Goal: Information Seeking & Learning: Learn about a topic

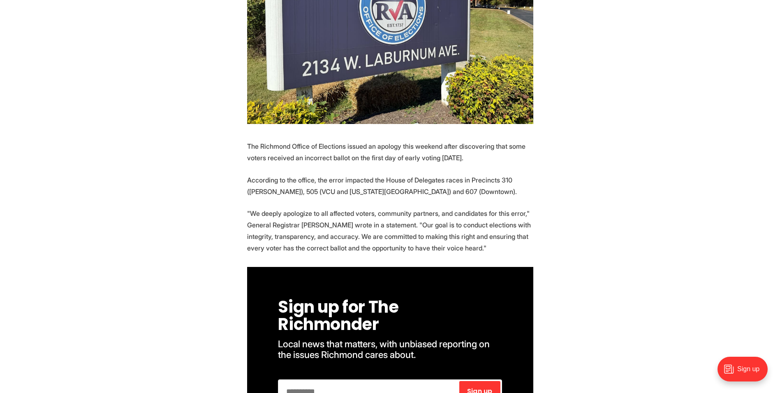
scroll to position [287, 0]
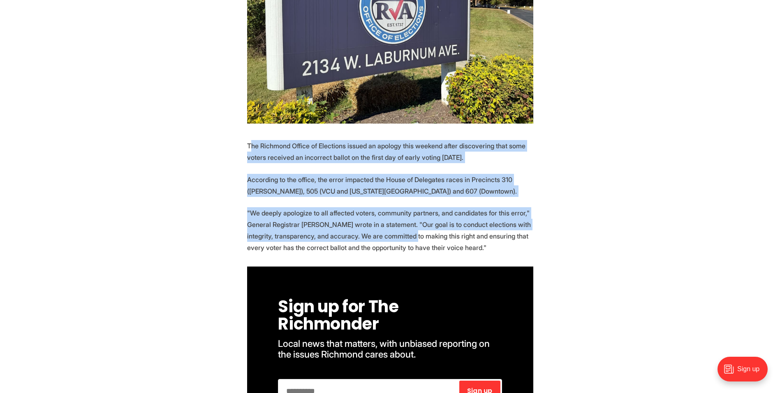
drag, startPoint x: 249, startPoint y: 128, endPoint x: 413, endPoint y: 219, distance: 187.7
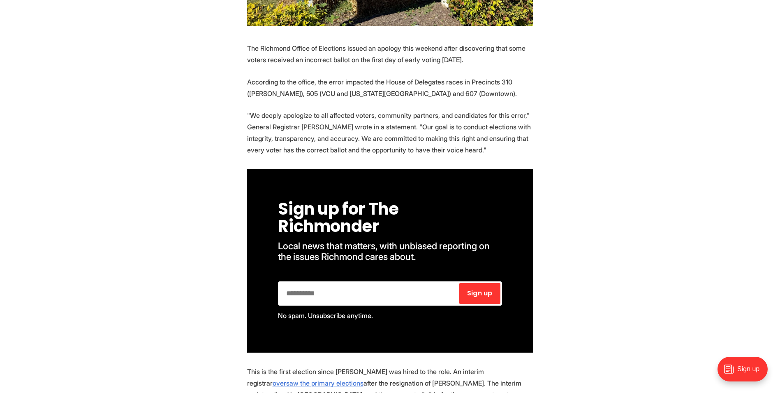
scroll to position [385, 0]
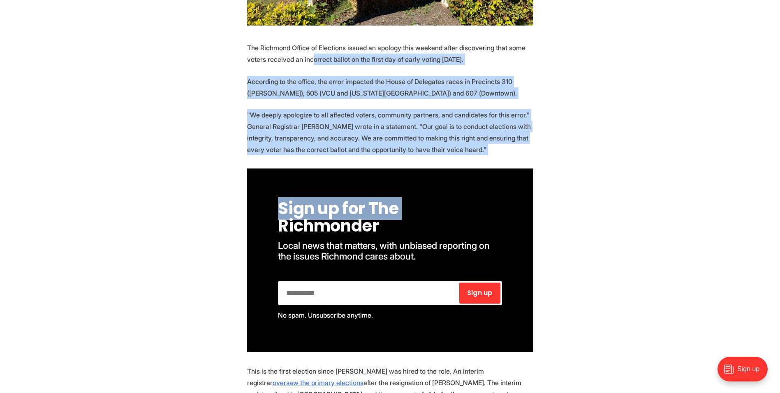
drag, startPoint x: 311, startPoint y: 43, endPoint x: 479, endPoint y: 170, distance: 210.0
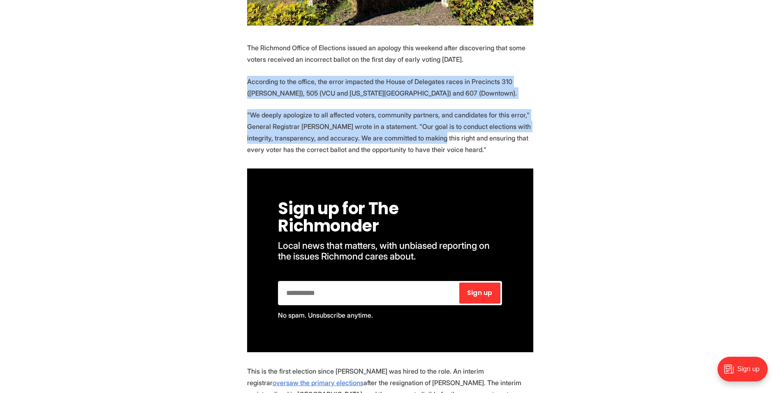
drag, startPoint x: 245, startPoint y: 62, endPoint x: 442, endPoint y: 122, distance: 205.6
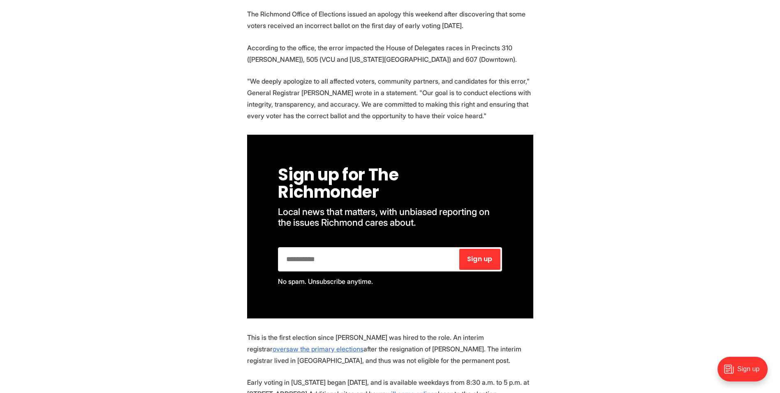
scroll to position [419, 0]
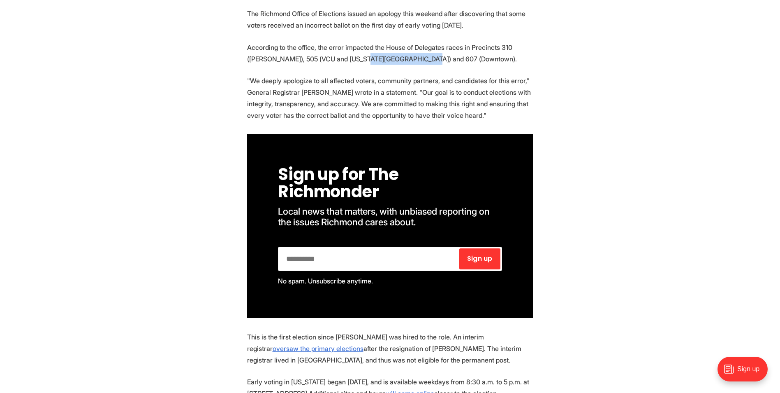
drag, startPoint x: 329, startPoint y: 42, endPoint x: 403, endPoint y: 43, distance: 74.1
click at [403, 43] on p "According to the office, the error impacted the House of Delegates races in Pre…" at bounding box center [390, 53] width 286 height 23
drag, startPoint x: 403, startPoint y: 43, endPoint x: 268, endPoint y: 81, distance: 140.3
click at [268, 81] on p ""We deeply apologize to all affected voters, community partners, and candidates…" at bounding box center [390, 98] width 286 height 46
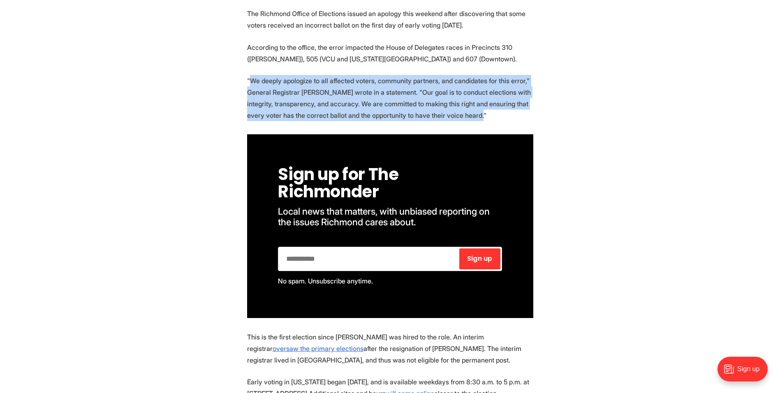
drag, startPoint x: 250, startPoint y: 63, endPoint x: 510, endPoint y: 100, distance: 263.0
click at [510, 100] on p ""We deeply apologize to all affected voters, community partners, and candidates…" at bounding box center [390, 98] width 286 height 46
drag, startPoint x: 510, startPoint y: 100, endPoint x: 496, endPoint y: 99, distance: 14.5
click at [496, 99] on p ""We deeply apologize to all affected voters, community partners, and candidates…" at bounding box center [390, 98] width 286 height 46
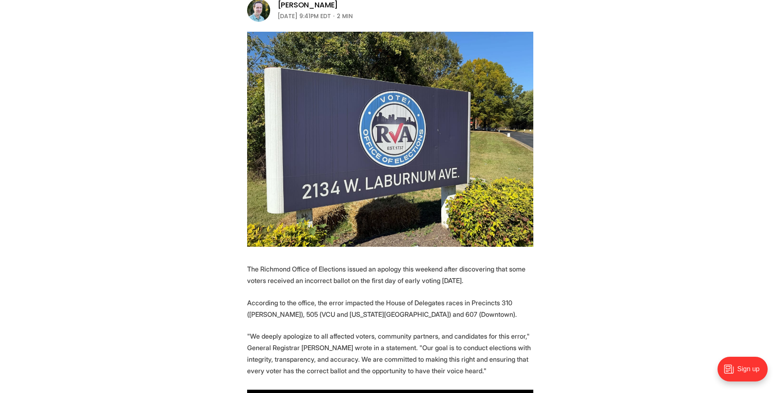
scroll to position [165, 0]
drag, startPoint x: 260, startPoint y: 248, endPoint x: 344, endPoint y: 252, distance: 84.1
click at [344, 262] on p "The Richmond Office of Elections issued an apology this weekend after discoveri…" at bounding box center [390, 273] width 286 height 23
copy p "Richmond Office of Elections"
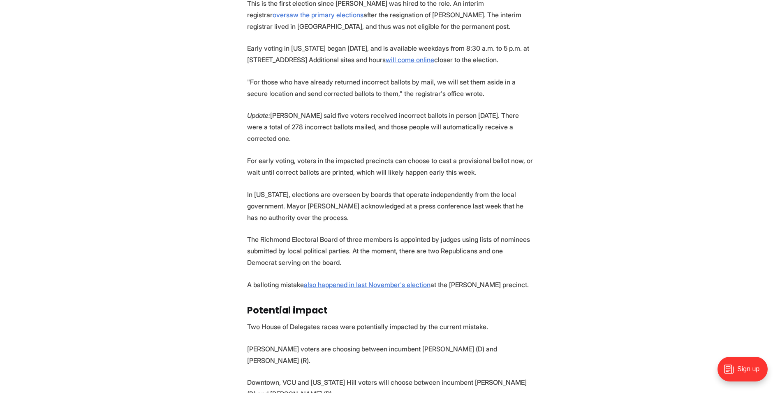
scroll to position [744, 0]
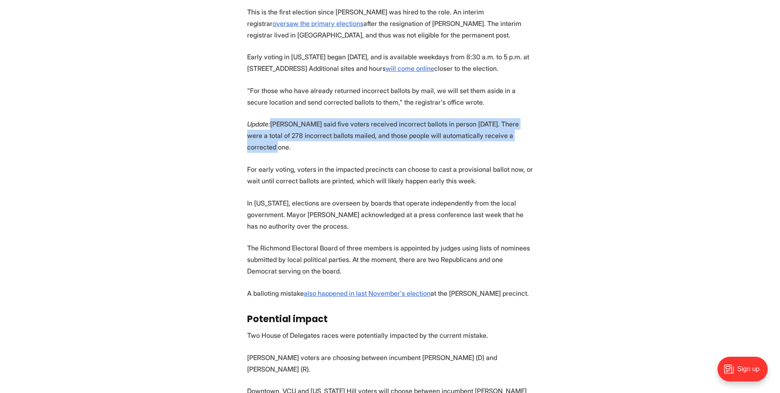
drag, startPoint x: 275, startPoint y: 107, endPoint x: 512, endPoint y: 121, distance: 237.8
click at [512, 121] on p "Update: [PERSON_NAME] said five voters received incorrect ballots in person [DA…" at bounding box center [390, 135] width 286 height 35
copy p "[PERSON_NAME] said five voters received incorrect ballots in person [DATE]. The…"
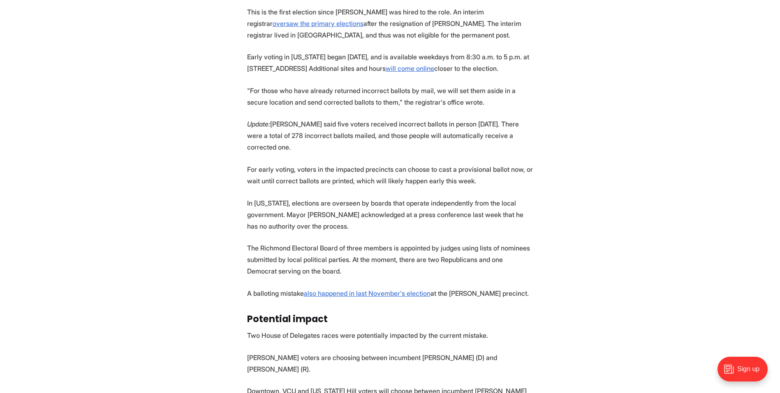
click at [281, 163] on p "For early voting, voters in the impacted precincts can choose to cast a provisi…" at bounding box center [390, 174] width 286 height 23
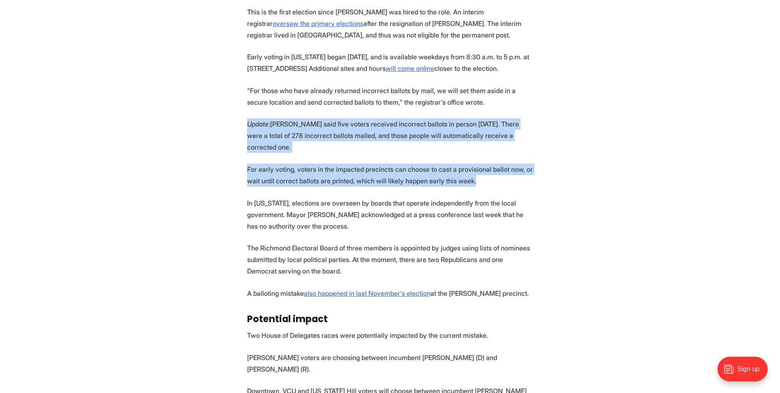
drag, startPoint x: 248, startPoint y: 107, endPoint x: 509, endPoint y: 156, distance: 265.3
click at [509, 156] on section "The Richmond Office of Elections issued an apology this weekend after discoveri…" at bounding box center [390, 143] width 780 height 920
copy section "Update: [PERSON_NAME] said five voters received incorrect ballots in person [DA…"
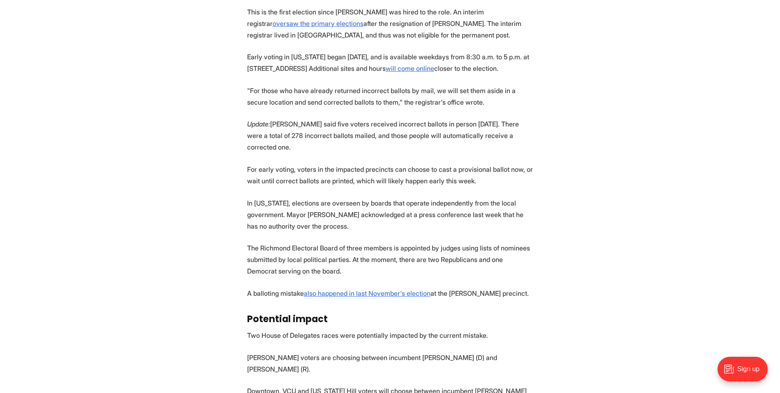
click at [349, 197] on p "In [US_STATE], elections are overseen by boards that operate independently from…" at bounding box center [390, 214] width 286 height 35
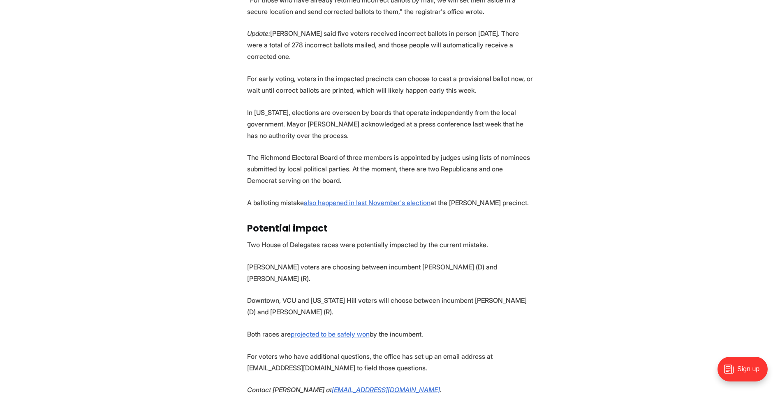
scroll to position [902, 0]
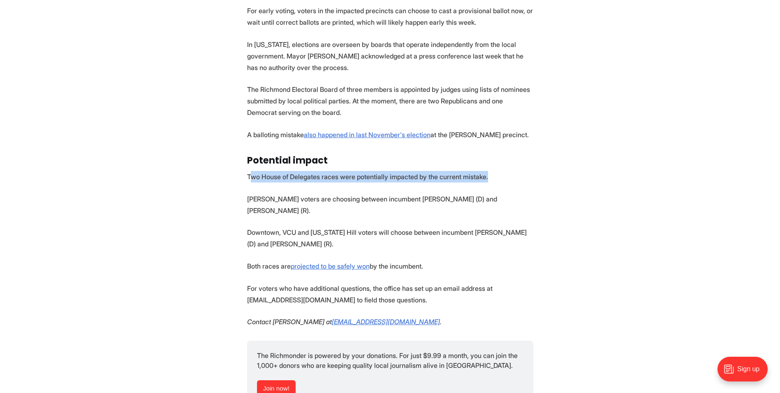
drag, startPoint x: 249, startPoint y: 149, endPoint x: 485, endPoint y: 151, distance: 236.6
click at [485, 171] on p "Two House of Delegates races were potentially impacted by the current mistake." at bounding box center [390, 177] width 286 height 12
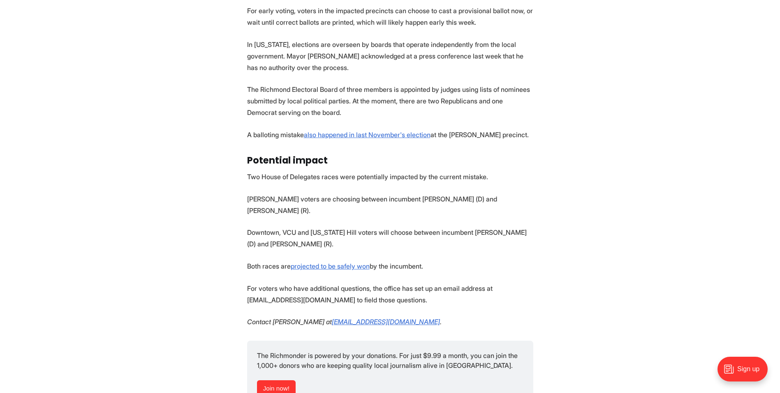
click at [365, 193] on p "[PERSON_NAME] voters are choosing between incumbent [PERSON_NAME] (D) and [PERS…" at bounding box center [390, 204] width 286 height 23
drag, startPoint x: 248, startPoint y: 148, endPoint x: 499, endPoint y: 221, distance: 261.7
copy section "Two House of Delegates races were potentially impacted by the current mistake. …"
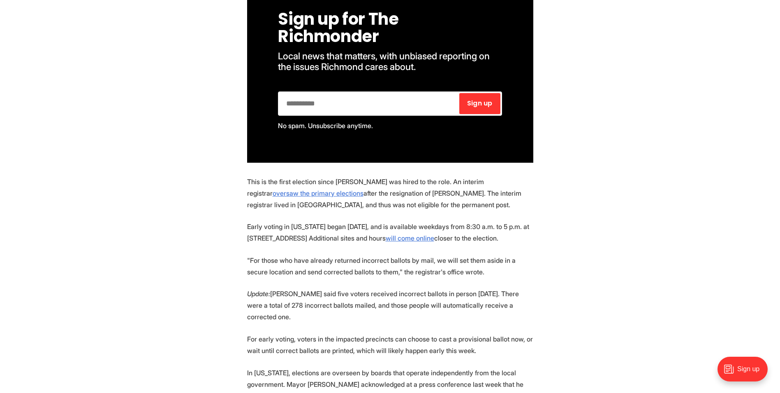
scroll to position [575, 0]
drag, startPoint x: 509, startPoint y: 221, endPoint x: 241, endPoint y: 210, distance: 268.9
click at [241, 210] on section "The Richmond Office of Elections issued an apology this weekend after discoveri…" at bounding box center [390, 312] width 780 height 920
click at [445, 254] on p ""For those who have already returned incorrect ballots by mail, we will set the…" at bounding box center [390, 265] width 286 height 23
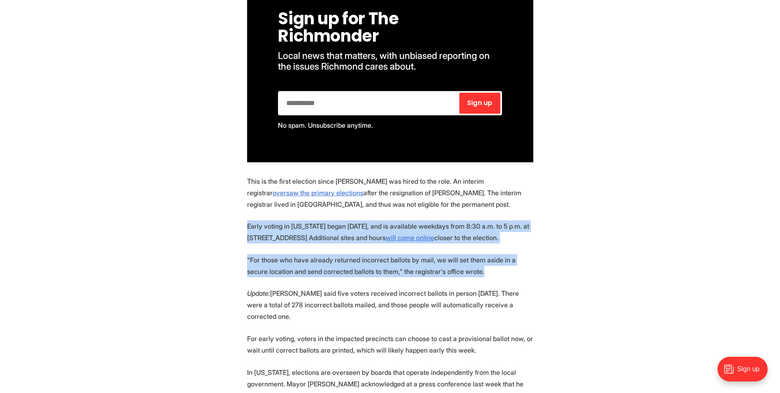
drag, startPoint x: 458, startPoint y: 256, endPoint x: 242, endPoint y: 210, distance: 220.1
click at [242, 210] on section "The Richmond Office of Elections issued an apology this weekend after discoveri…" at bounding box center [390, 312] width 780 height 920
drag, startPoint x: 242, startPoint y: 210, endPoint x: 254, endPoint y: 221, distance: 16.0
click at [254, 221] on p "Early voting in [US_STATE] began [DATE], and is available weekdays from 8:30 a.…" at bounding box center [390, 231] width 286 height 23
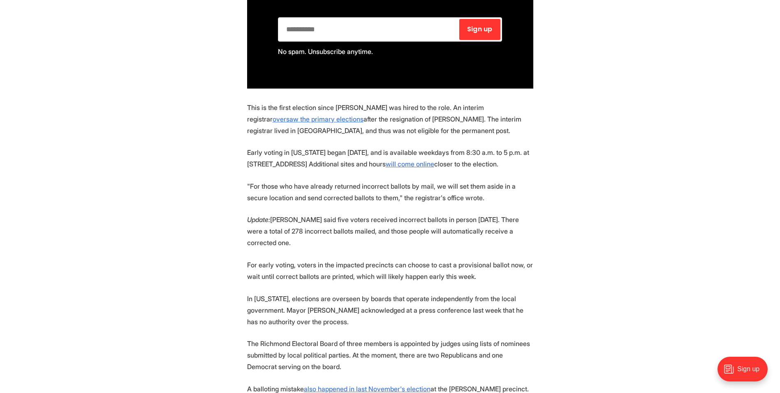
scroll to position [649, 0]
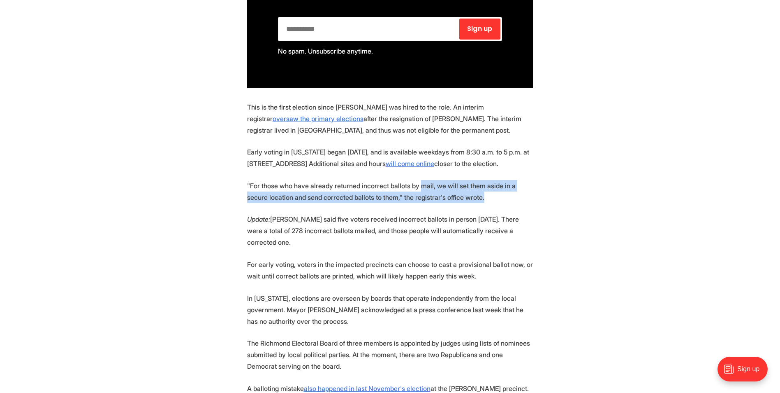
drag, startPoint x: 415, startPoint y: 167, endPoint x: 457, endPoint y: 176, distance: 43.2
click at [457, 180] on p ""For those who have already returned incorrect ballots by mail, we will set the…" at bounding box center [390, 191] width 286 height 23
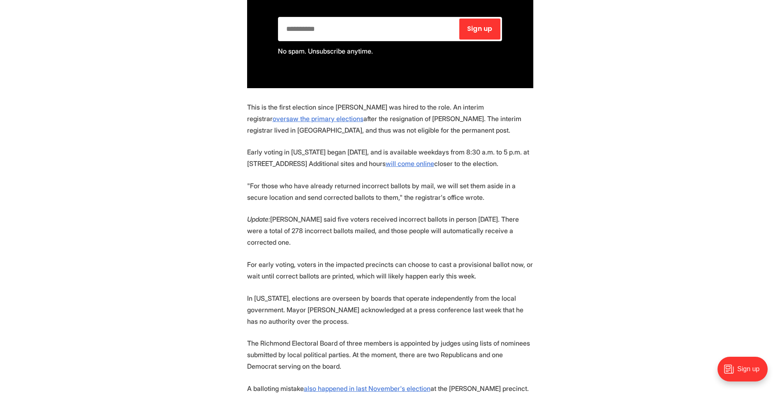
drag, startPoint x: 457, startPoint y: 176, endPoint x: 418, endPoint y: 221, distance: 59.8
click at [418, 221] on section "The Richmond Office of Elections issued an apology this weekend after discoveri…" at bounding box center [390, 238] width 780 height 920
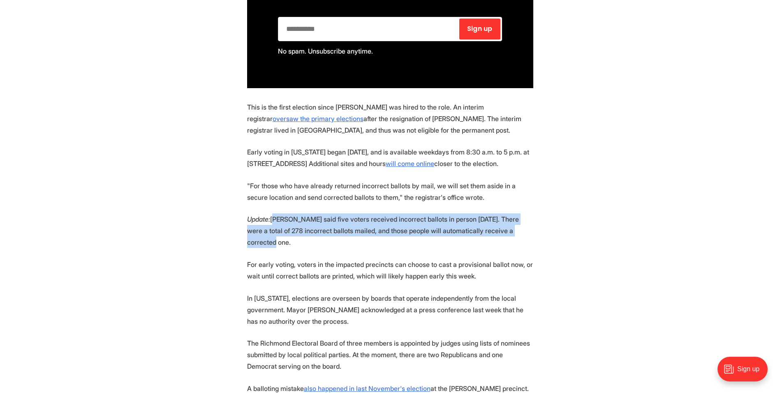
drag, startPoint x: 276, startPoint y: 204, endPoint x: 510, endPoint y: 220, distance: 234.3
click at [510, 220] on section "The Richmond Office of Elections issued an apology this weekend after discoveri…" at bounding box center [390, 238] width 780 height 920
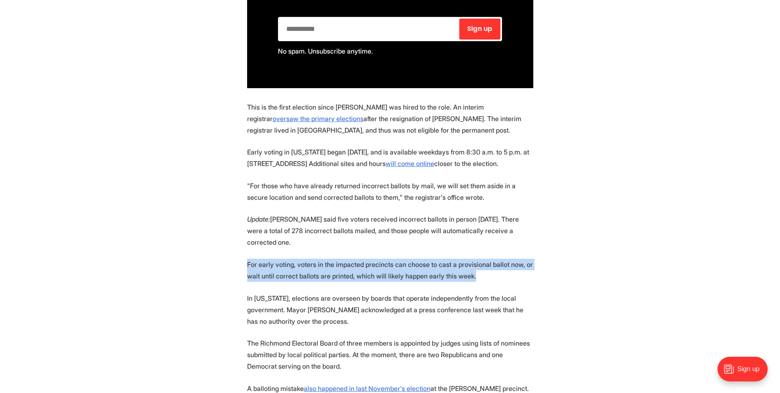
drag, startPoint x: 242, startPoint y: 234, endPoint x: 497, endPoint y: 254, distance: 255.9
click at [497, 254] on section "The Richmond Office of Elections issued an apology this weekend after discoveri…" at bounding box center [390, 238] width 780 height 920
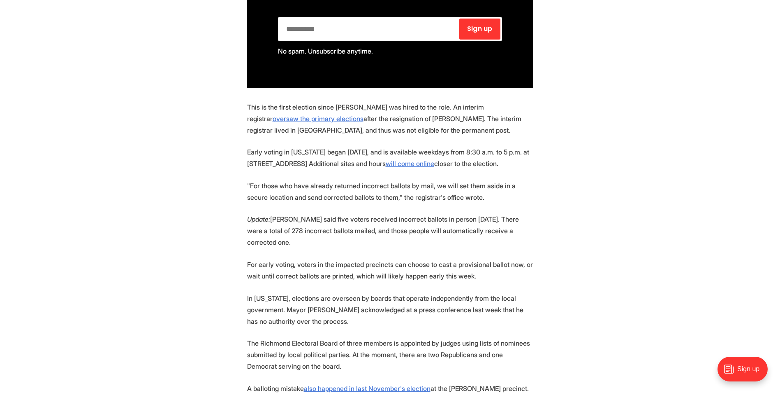
click at [388, 216] on p "Update: [PERSON_NAME] said five voters received incorrect ballots in person [DA…" at bounding box center [390, 230] width 286 height 35
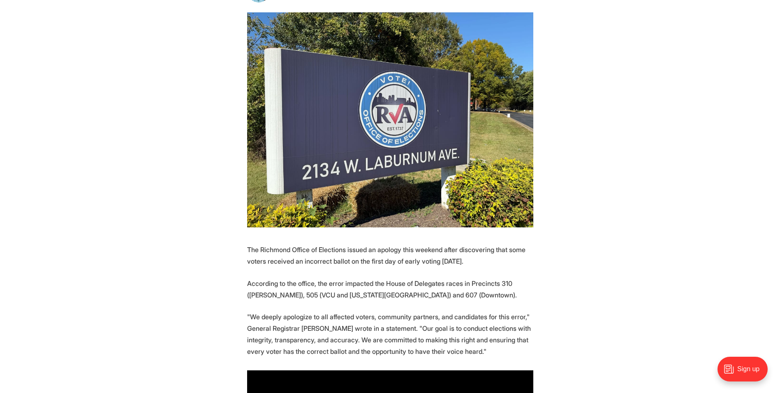
scroll to position [148, 0]
